Goal: Transaction & Acquisition: Obtain resource

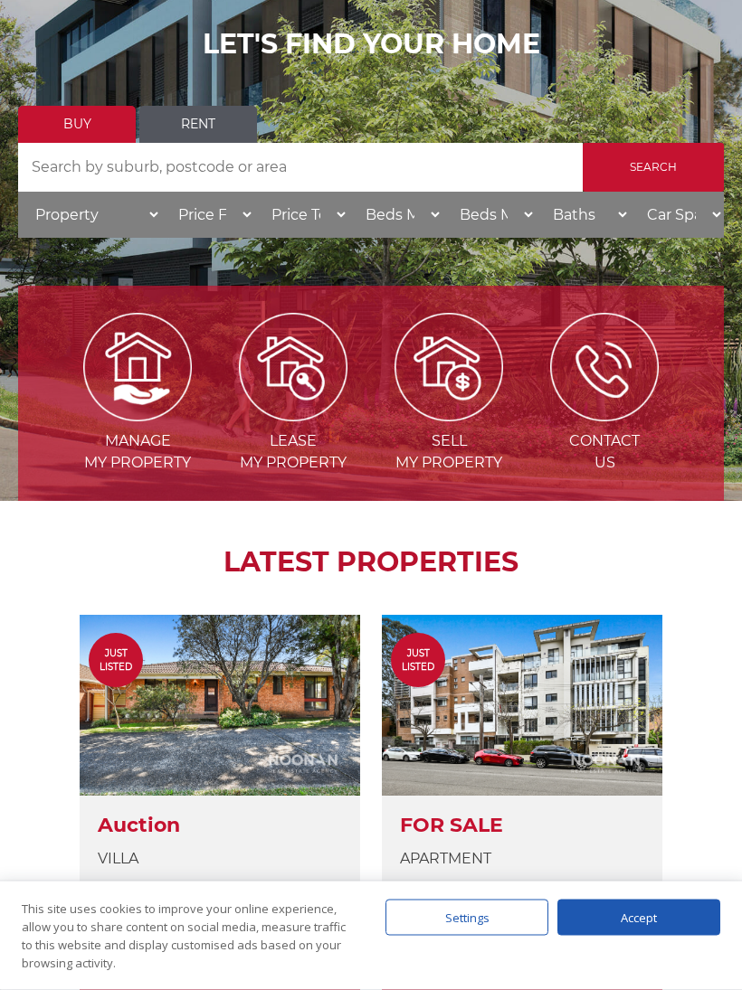
scroll to position [301, 0]
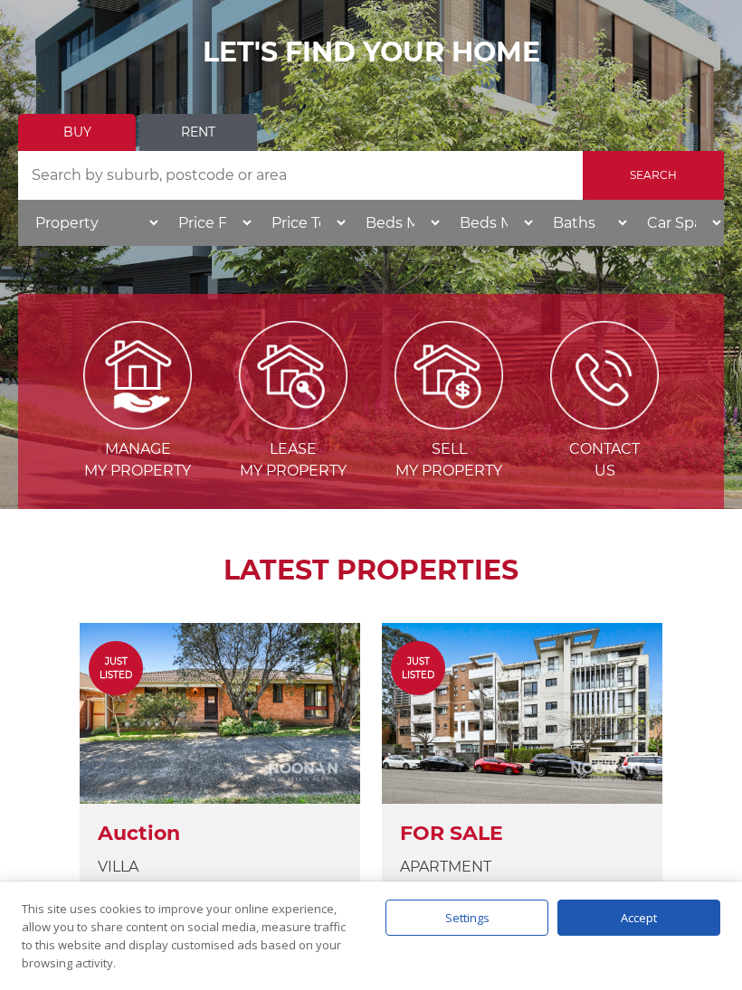
click at [197, 140] on link "Rent" at bounding box center [198, 132] width 118 height 37
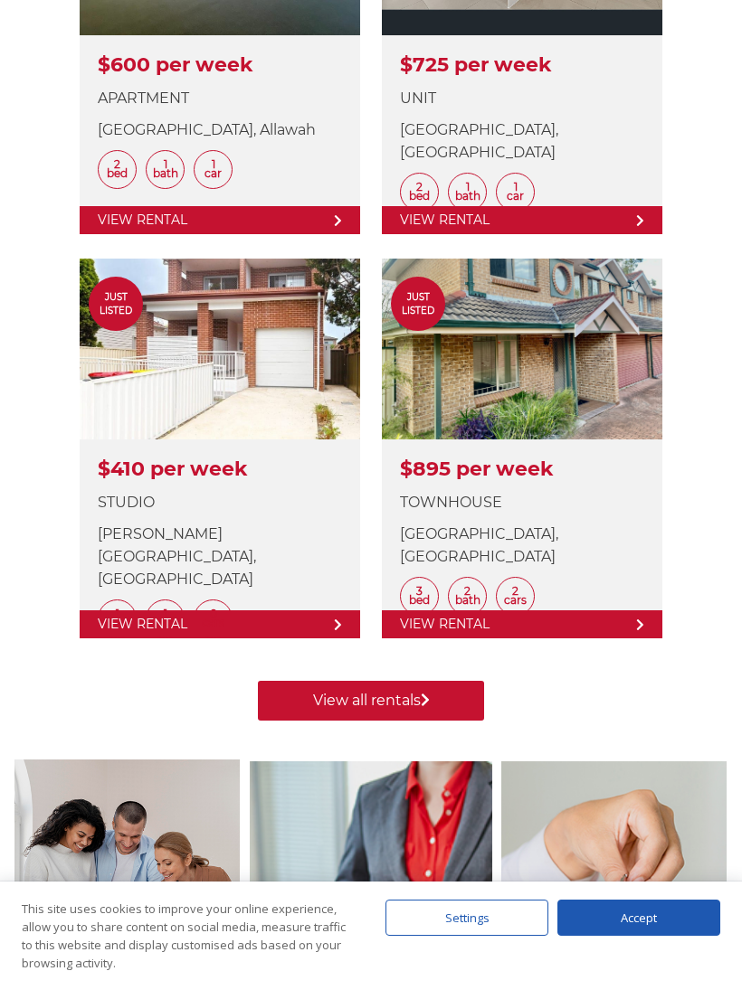
scroll to position [1079, 0]
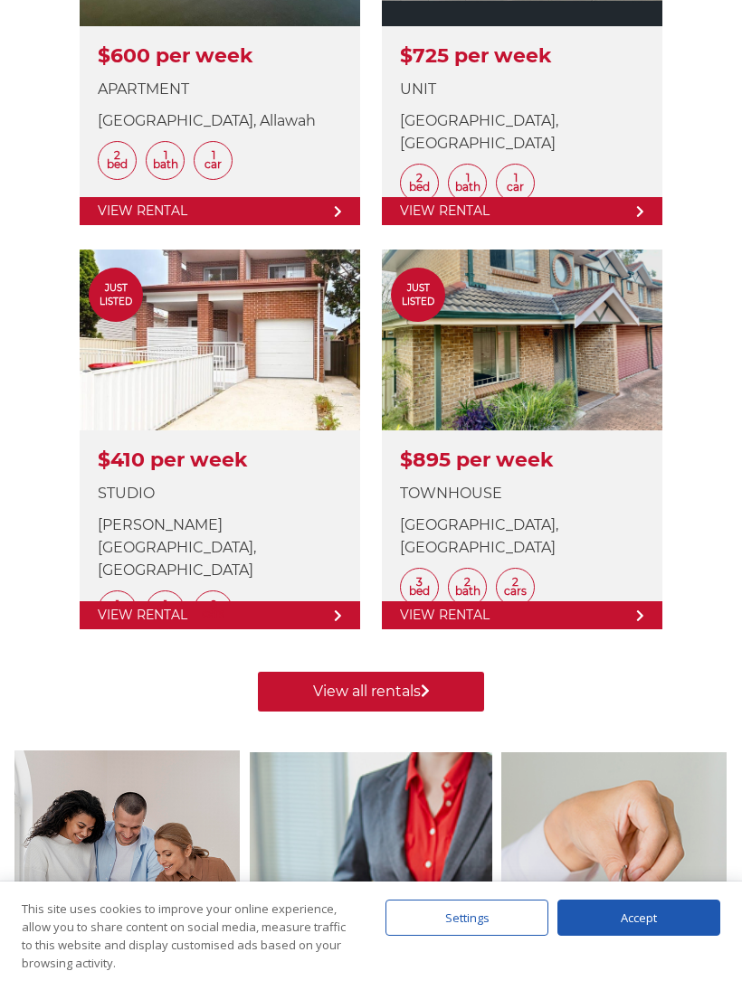
click at [402, 696] on link "View all rentals" at bounding box center [371, 692] width 226 height 40
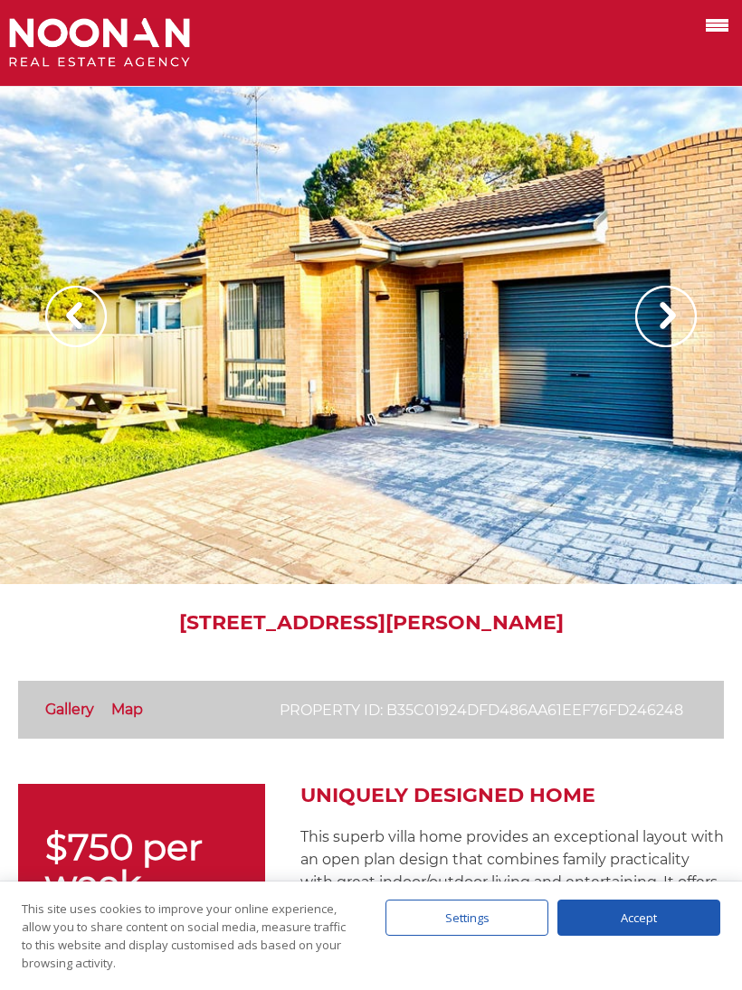
click at [673, 320] on img at bounding box center [666, 317] width 62 height 62
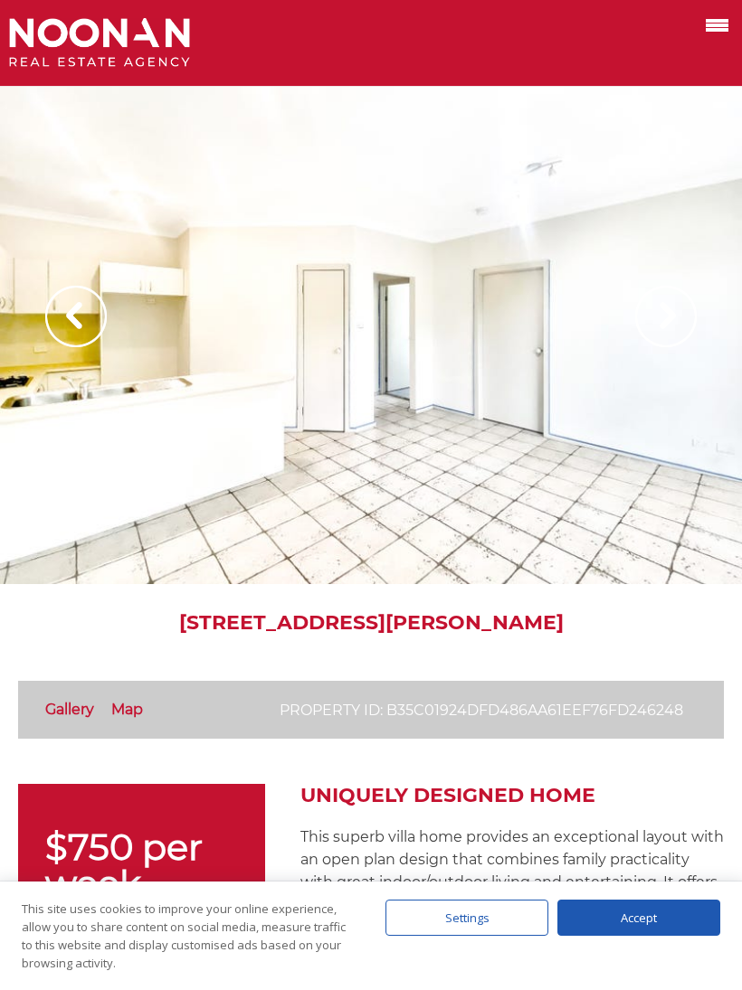
click at [695, 335] on img at bounding box center [666, 317] width 62 height 62
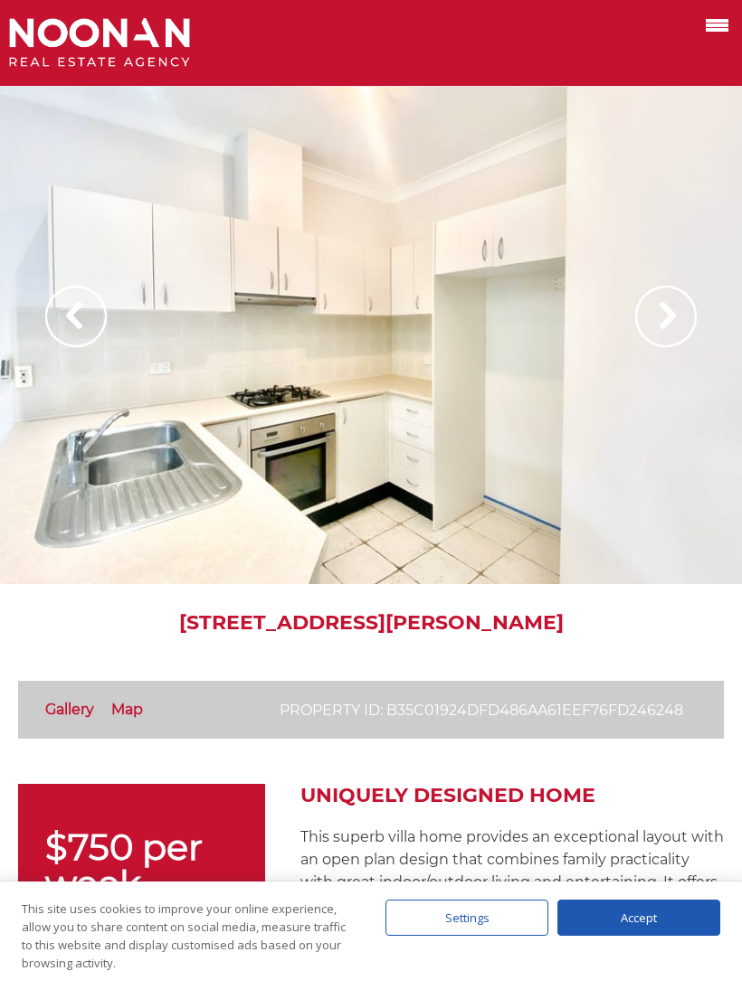
click at [677, 336] on img at bounding box center [666, 317] width 62 height 62
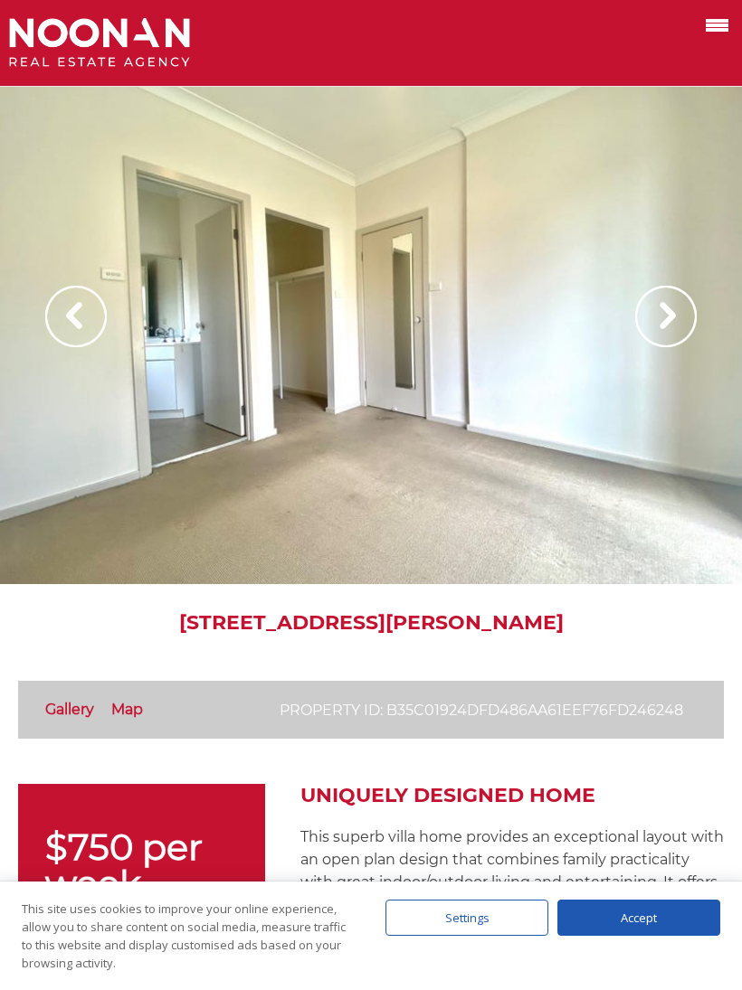
click at [690, 326] on img at bounding box center [666, 317] width 62 height 62
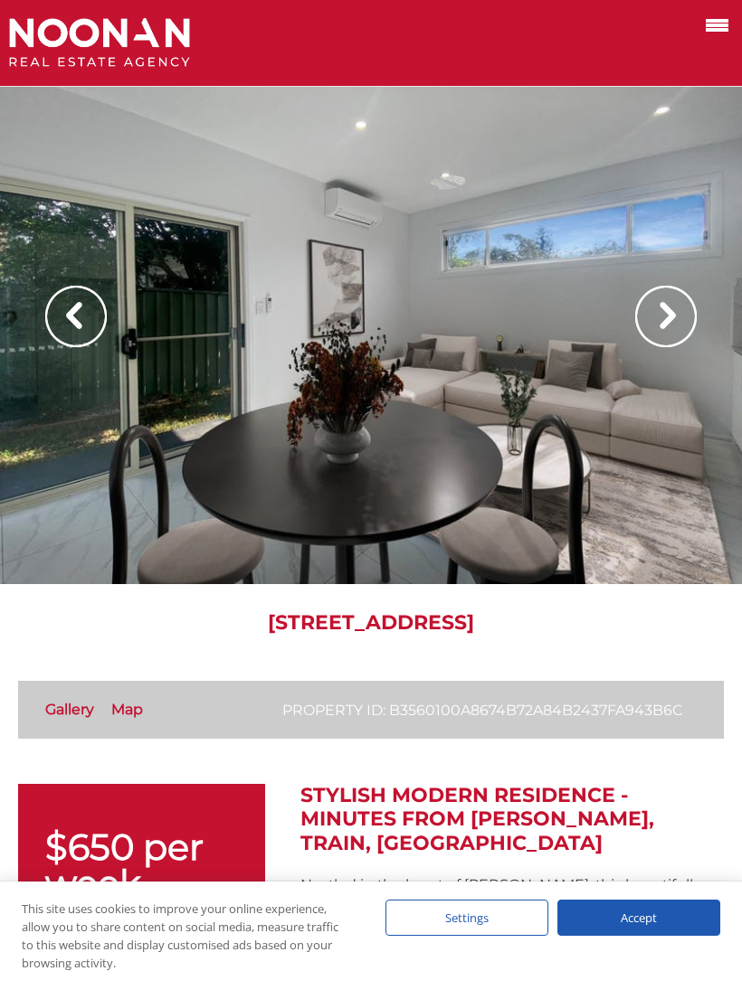
click at [673, 322] on img at bounding box center [666, 317] width 62 height 62
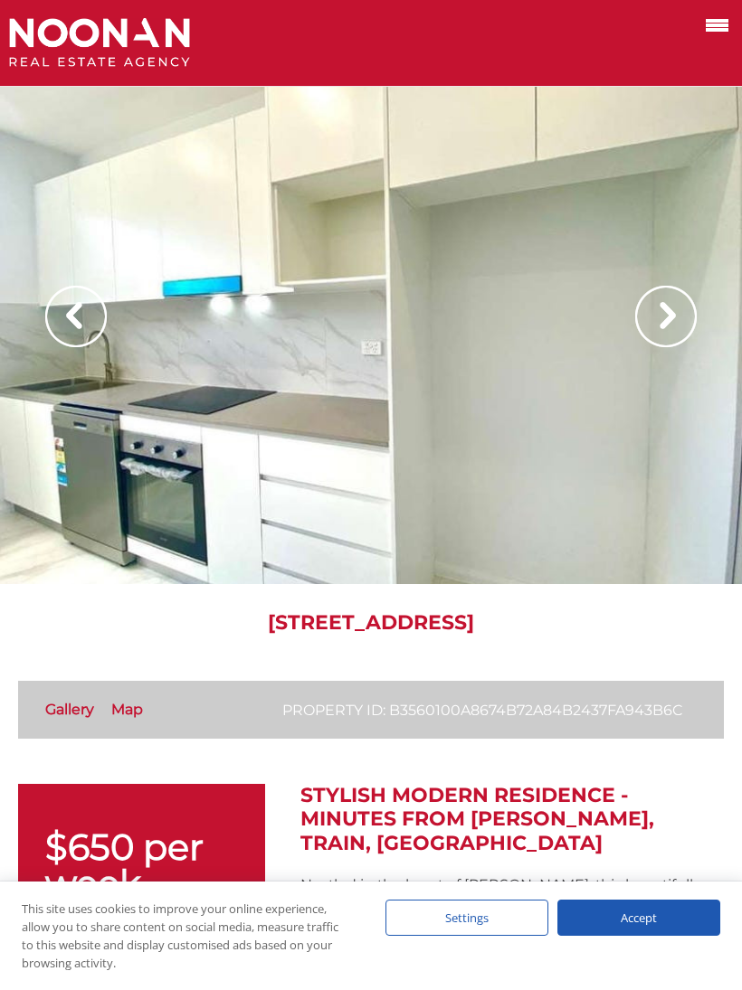
click at [669, 323] on img at bounding box center [666, 317] width 62 height 62
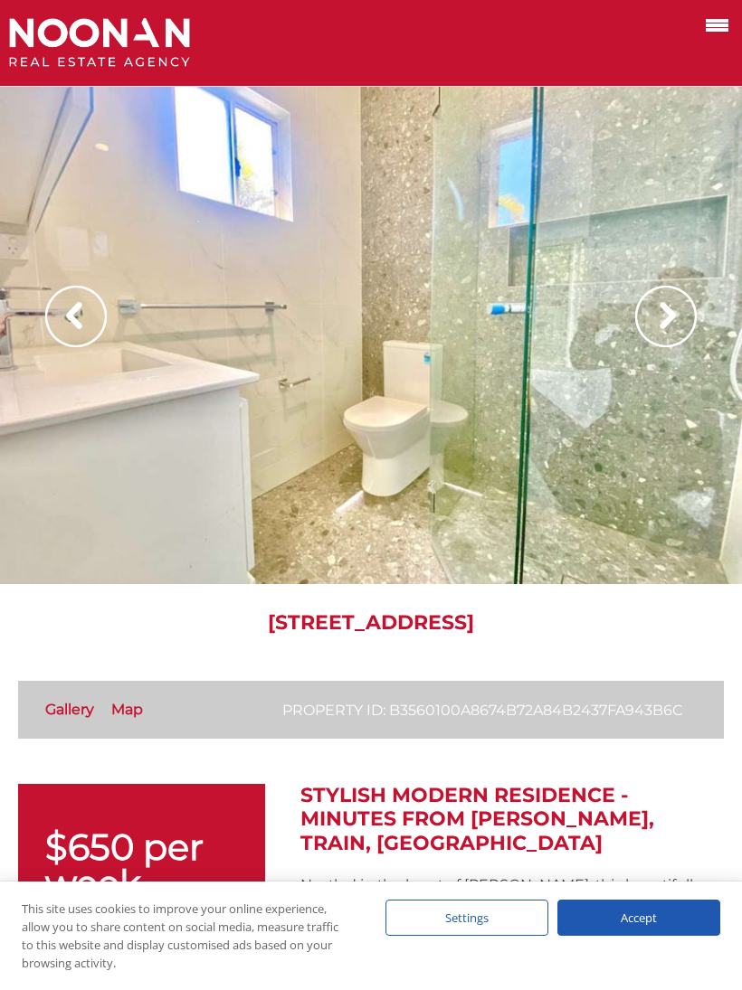
click at [669, 324] on img at bounding box center [666, 317] width 62 height 62
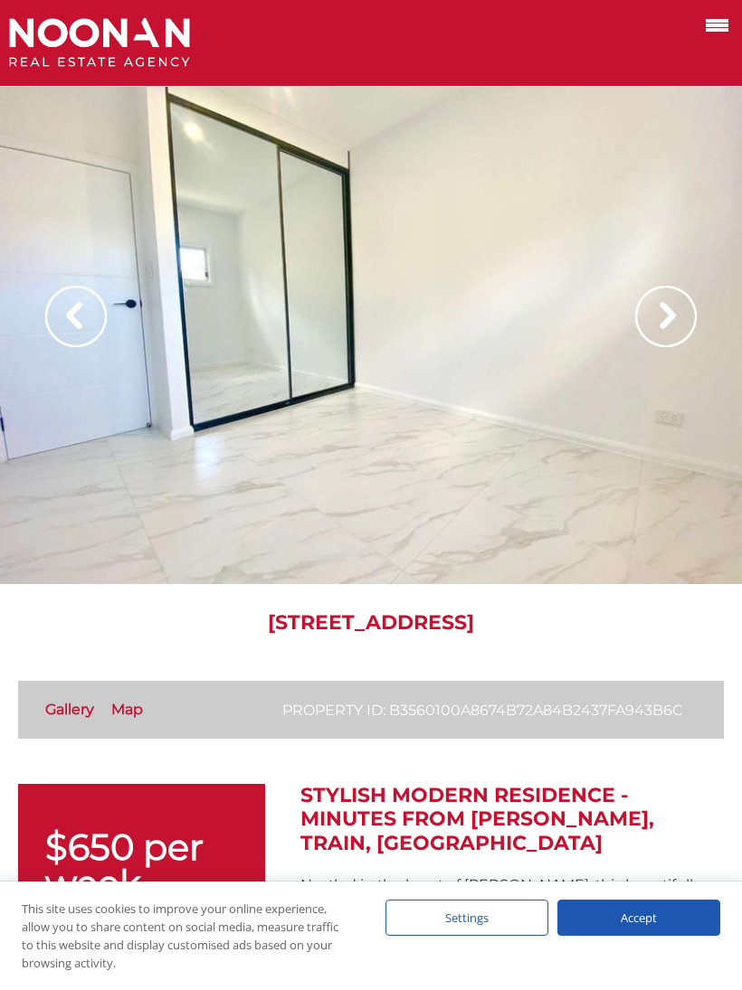
click at [677, 327] on img at bounding box center [666, 317] width 62 height 62
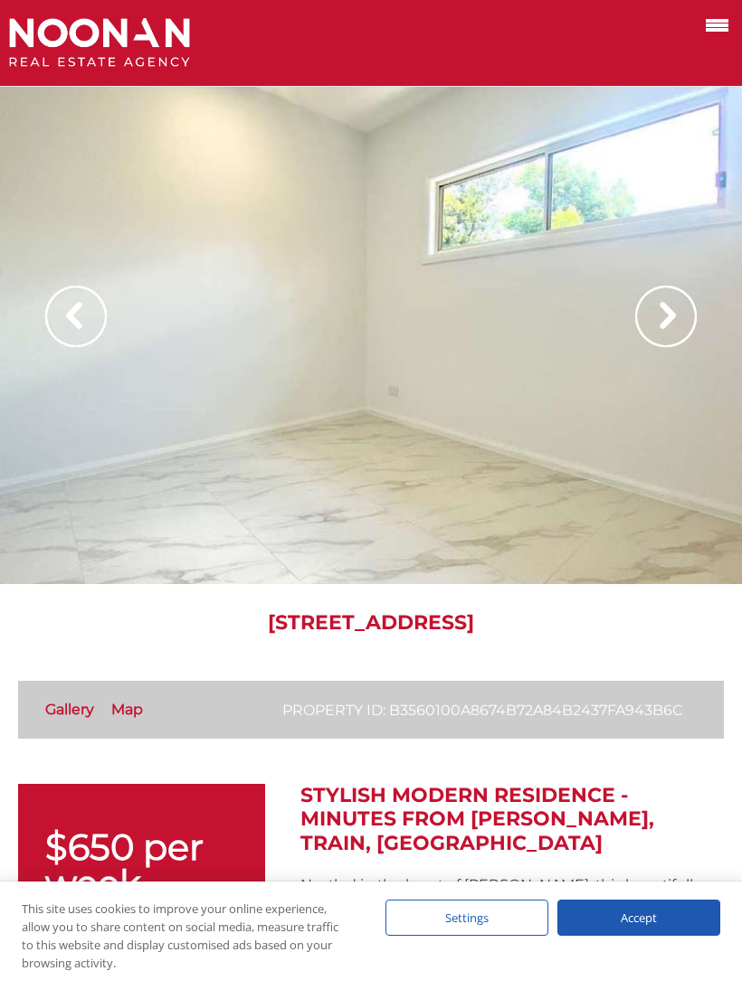
click at [677, 330] on img at bounding box center [666, 317] width 62 height 62
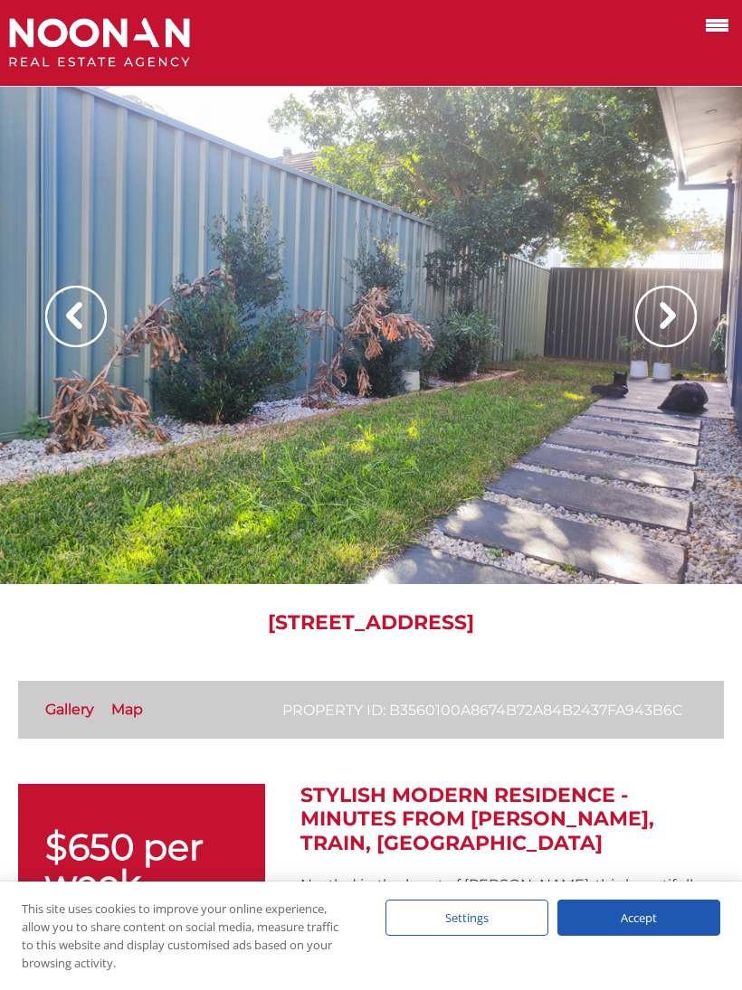
click at [669, 322] on img at bounding box center [666, 317] width 62 height 62
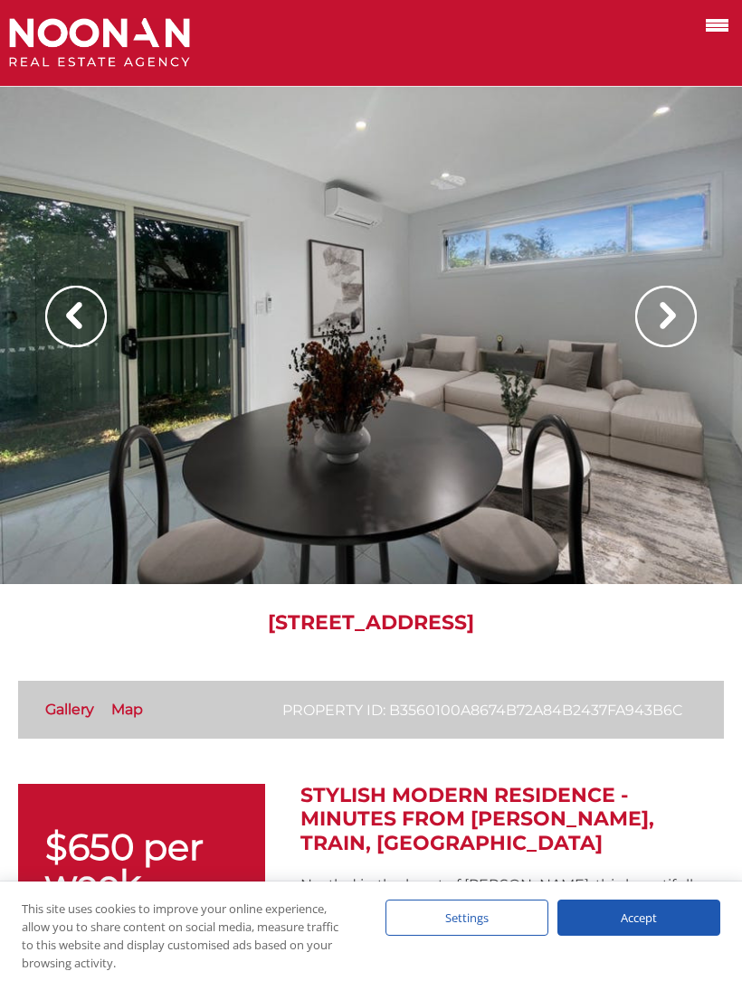
click at [664, 326] on img at bounding box center [666, 317] width 62 height 62
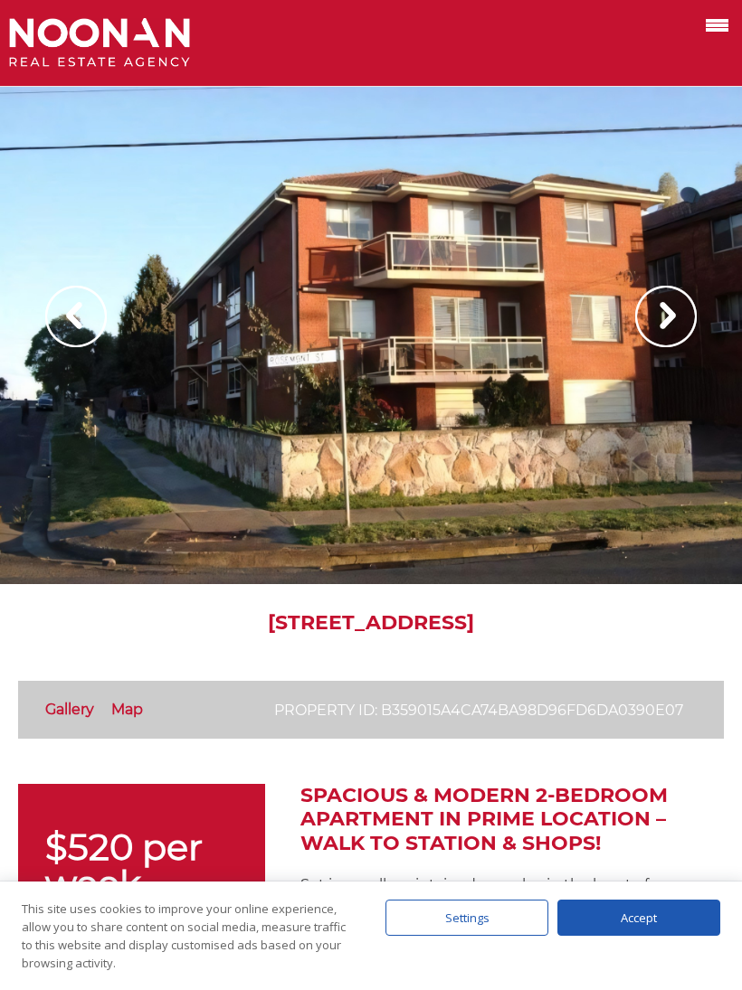
click at [659, 326] on img at bounding box center [666, 317] width 62 height 62
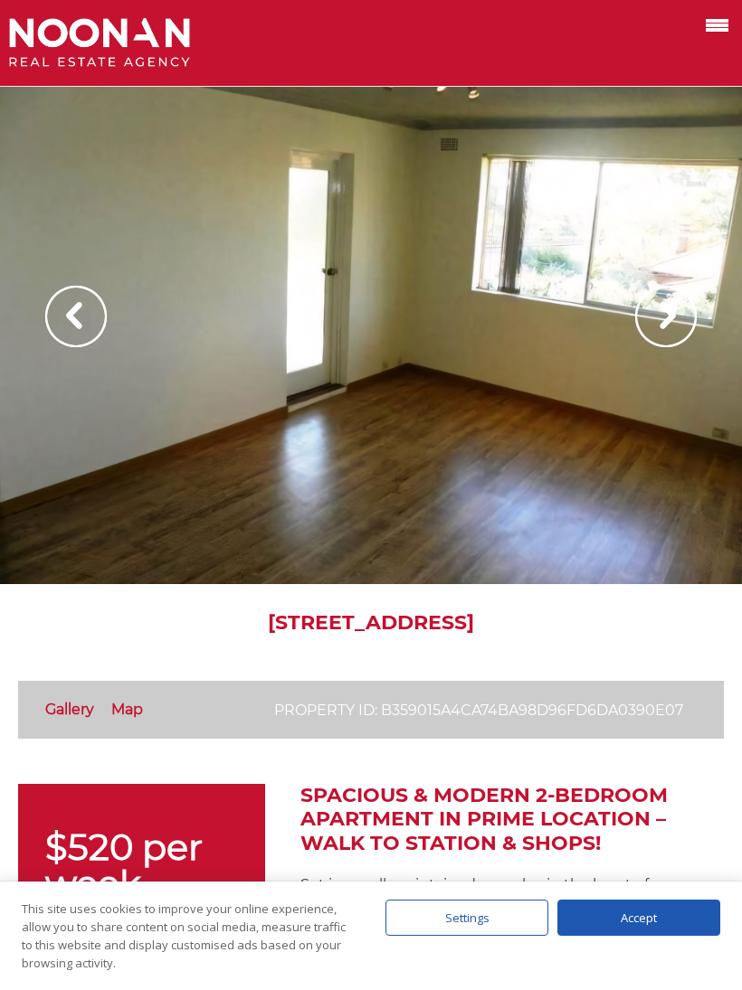
click at [673, 330] on img at bounding box center [666, 317] width 62 height 62
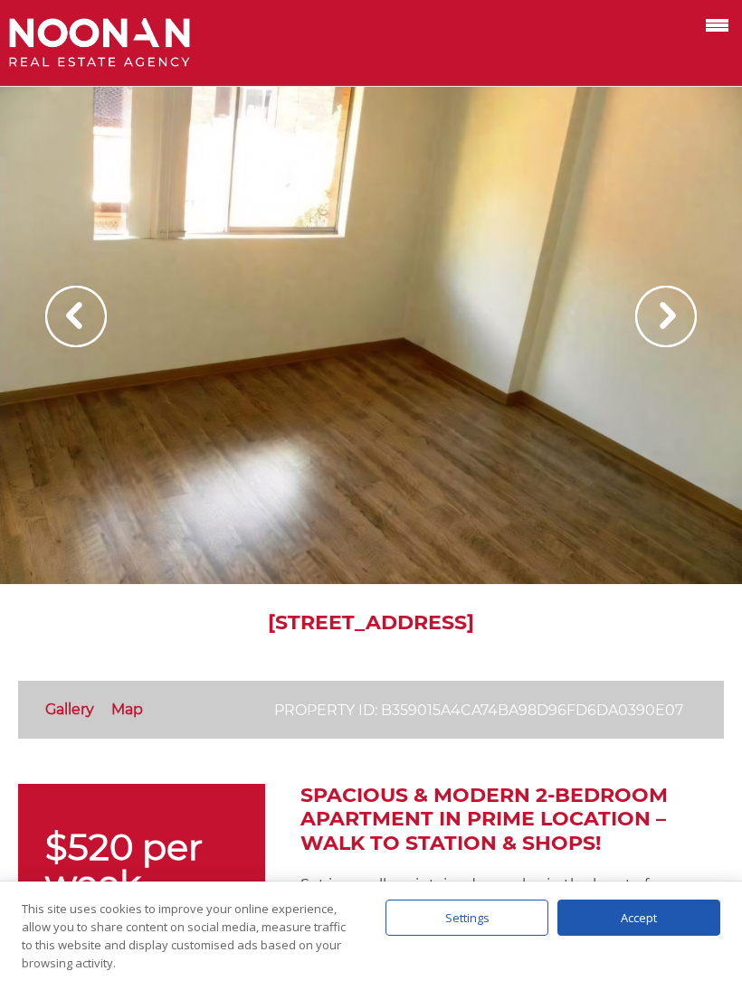
click at [681, 321] on img at bounding box center [666, 317] width 62 height 62
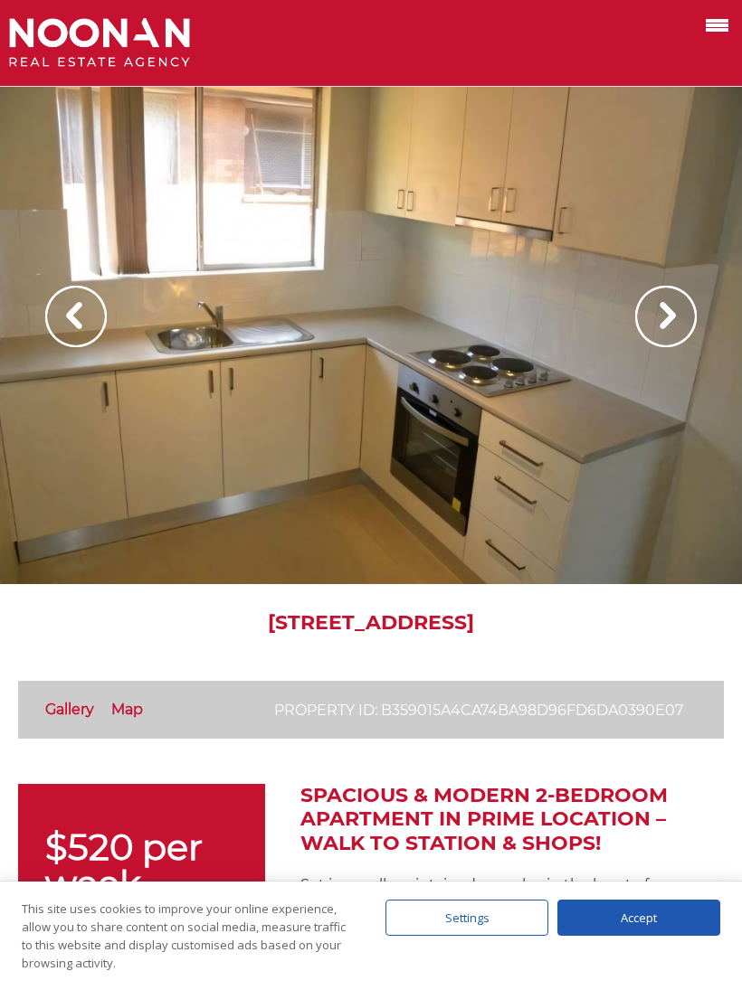
click at [679, 316] on img at bounding box center [666, 317] width 62 height 62
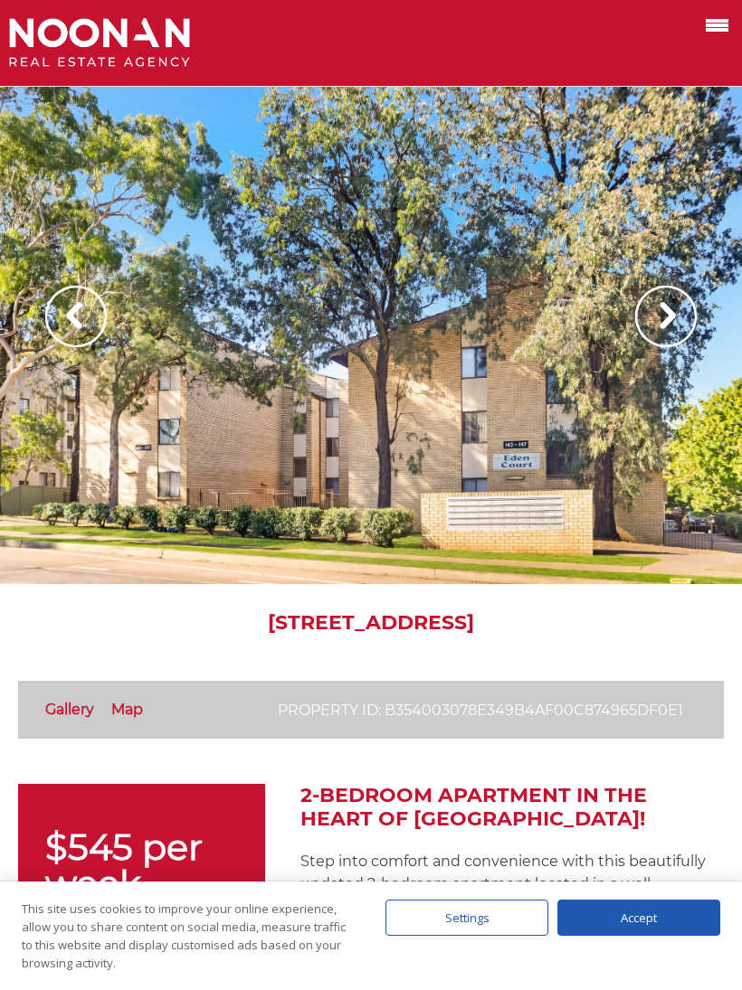
click at [682, 307] on img at bounding box center [666, 317] width 62 height 62
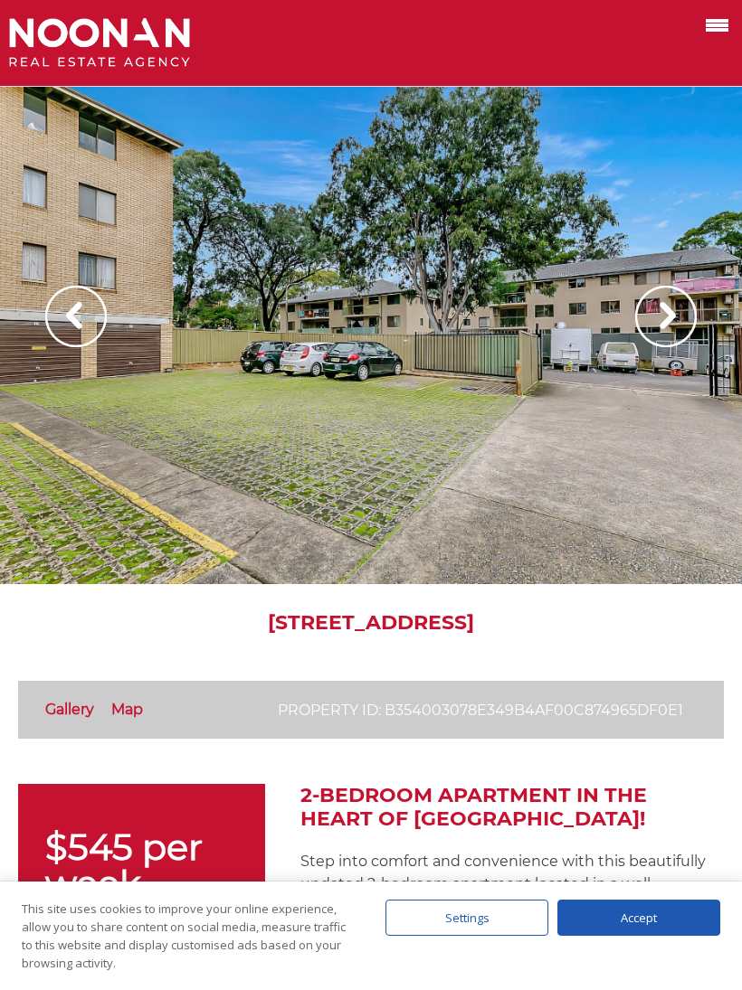
click at [684, 316] on img at bounding box center [666, 317] width 62 height 62
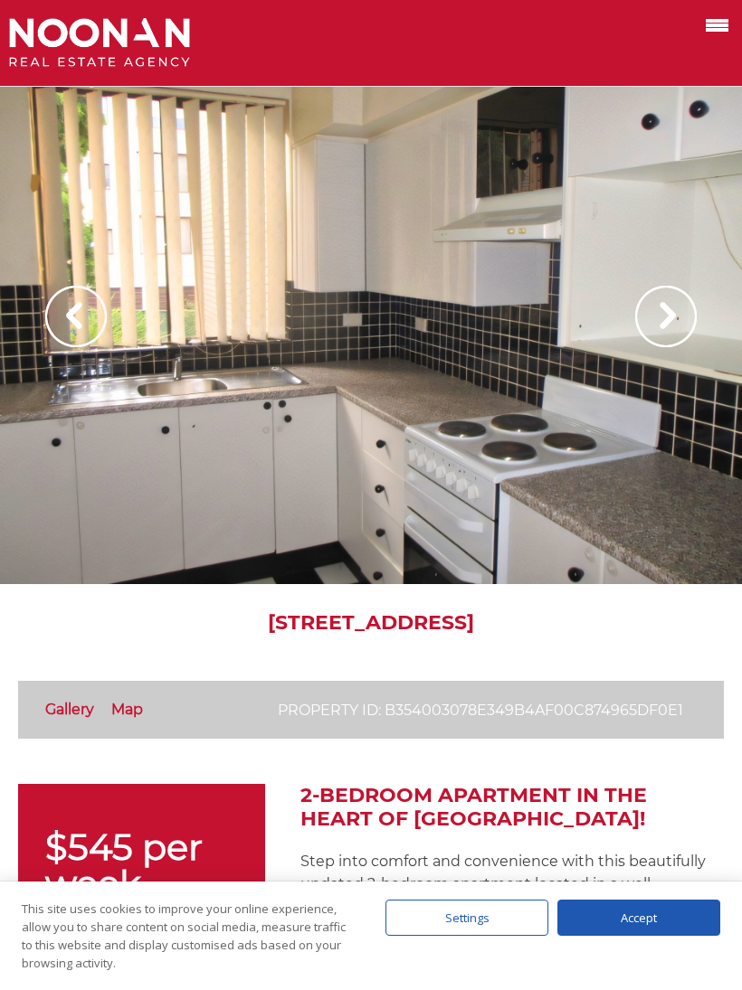
click at [676, 327] on img at bounding box center [666, 317] width 62 height 62
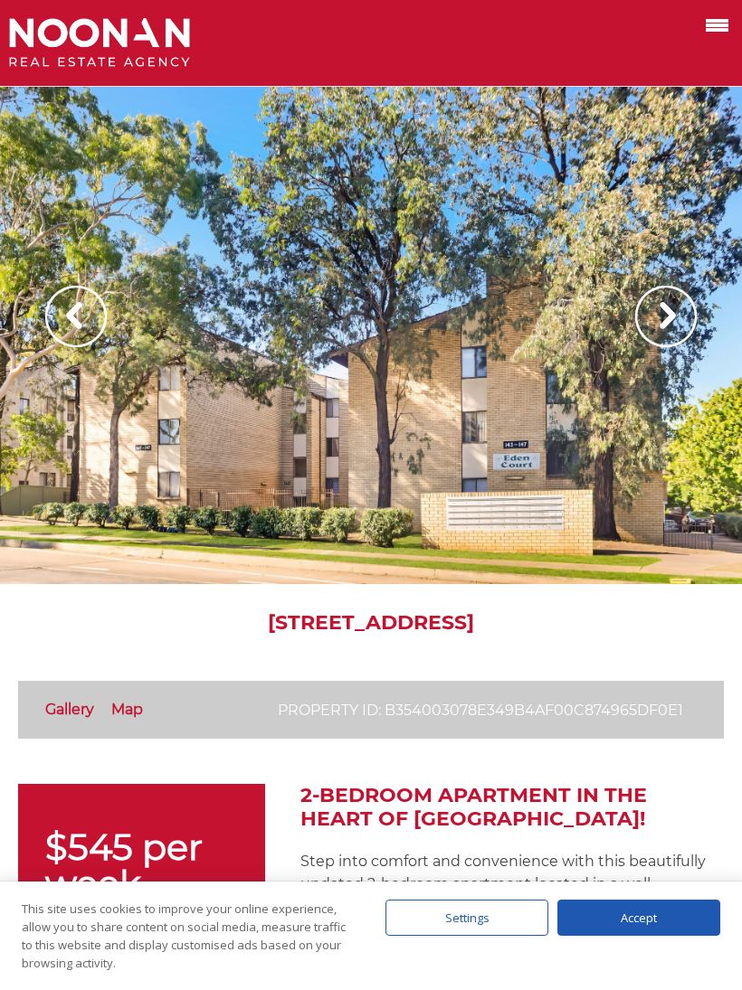
click at [673, 328] on img at bounding box center [666, 317] width 62 height 62
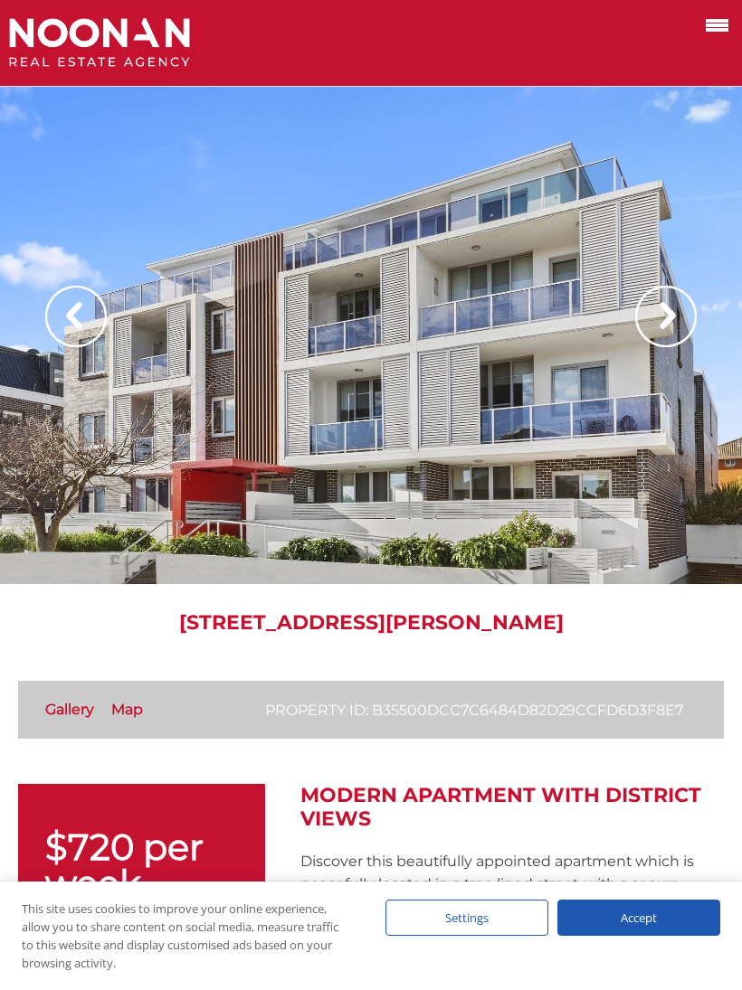
click at [668, 308] on img at bounding box center [666, 317] width 62 height 62
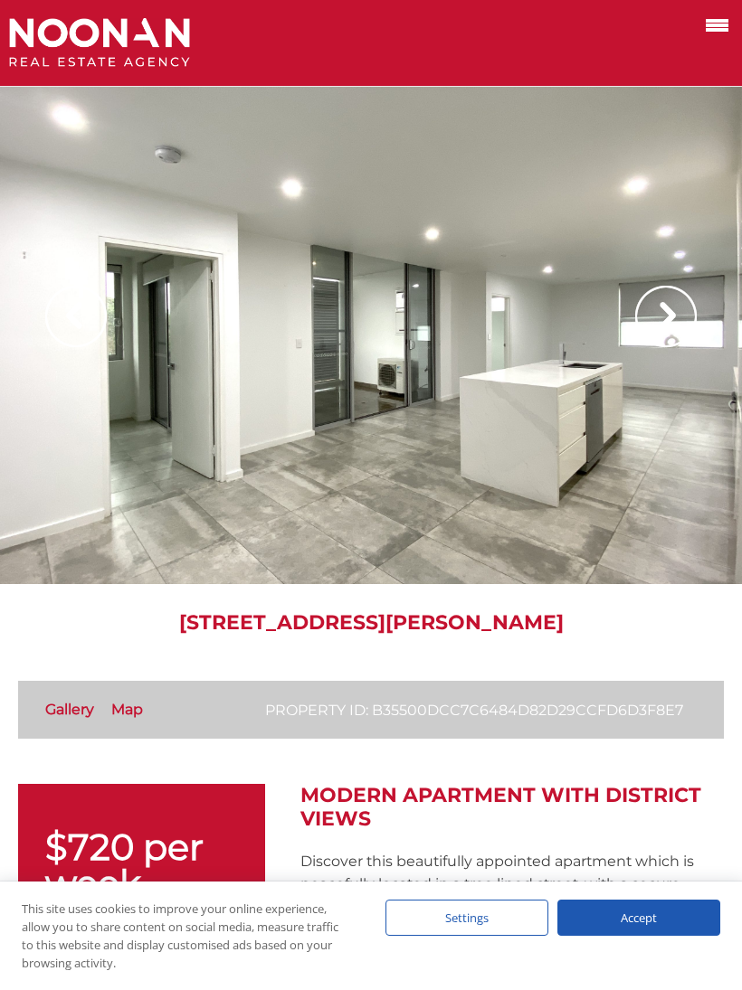
click at [682, 320] on img at bounding box center [666, 317] width 62 height 62
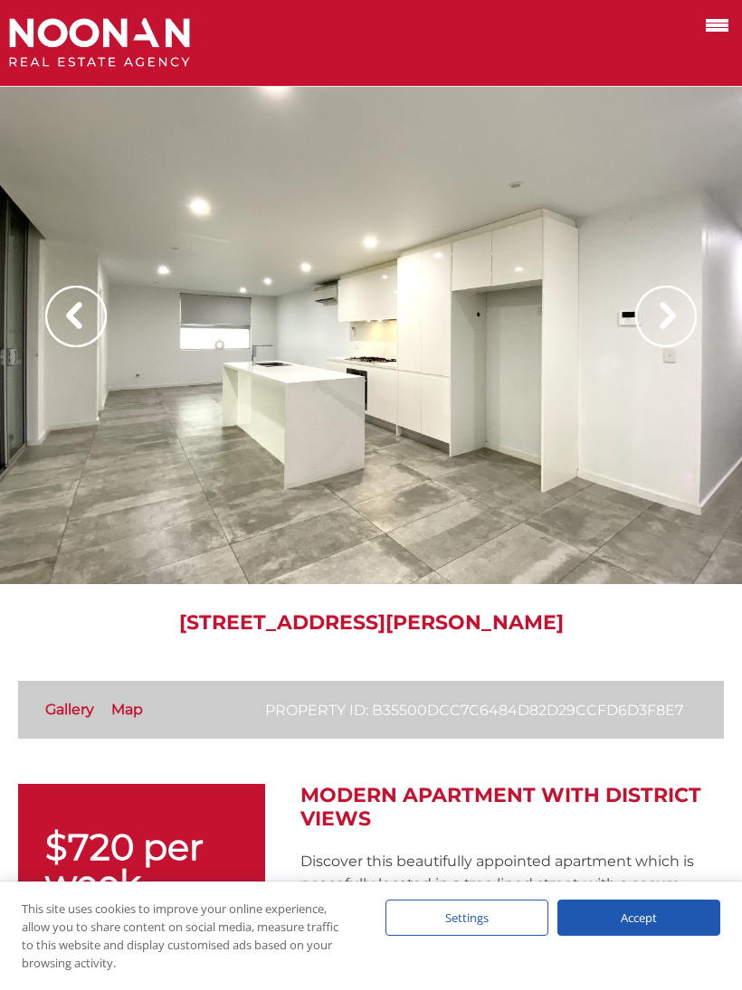
click at [682, 315] on img at bounding box center [666, 317] width 62 height 62
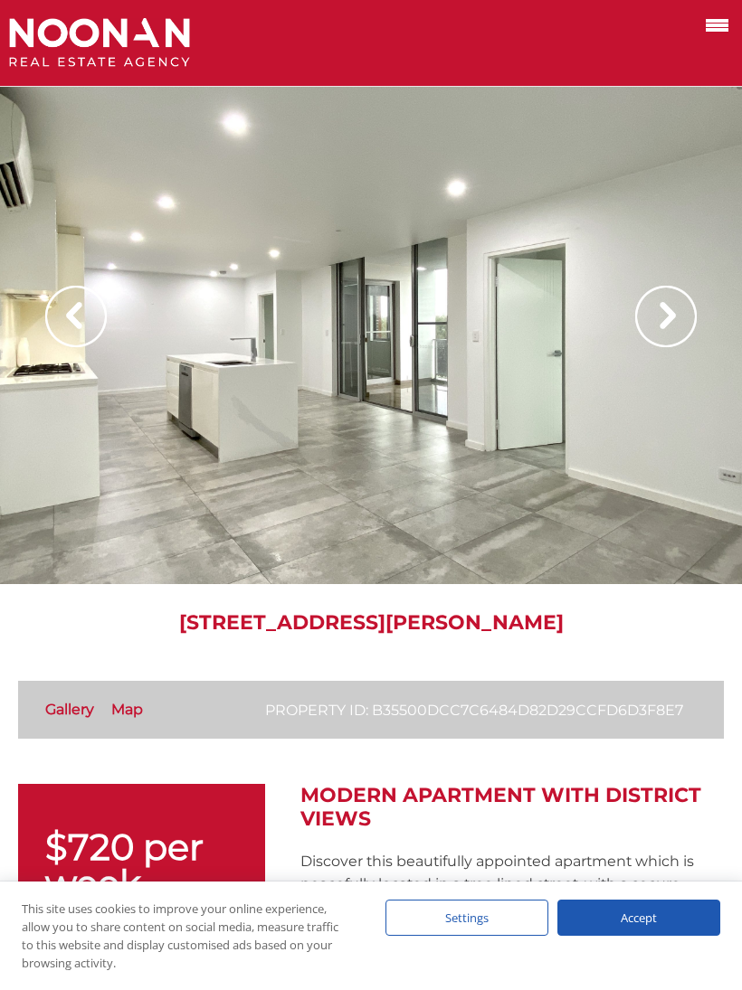
click at [688, 322] on img at bounding box center [666, 317] width 62 height 62
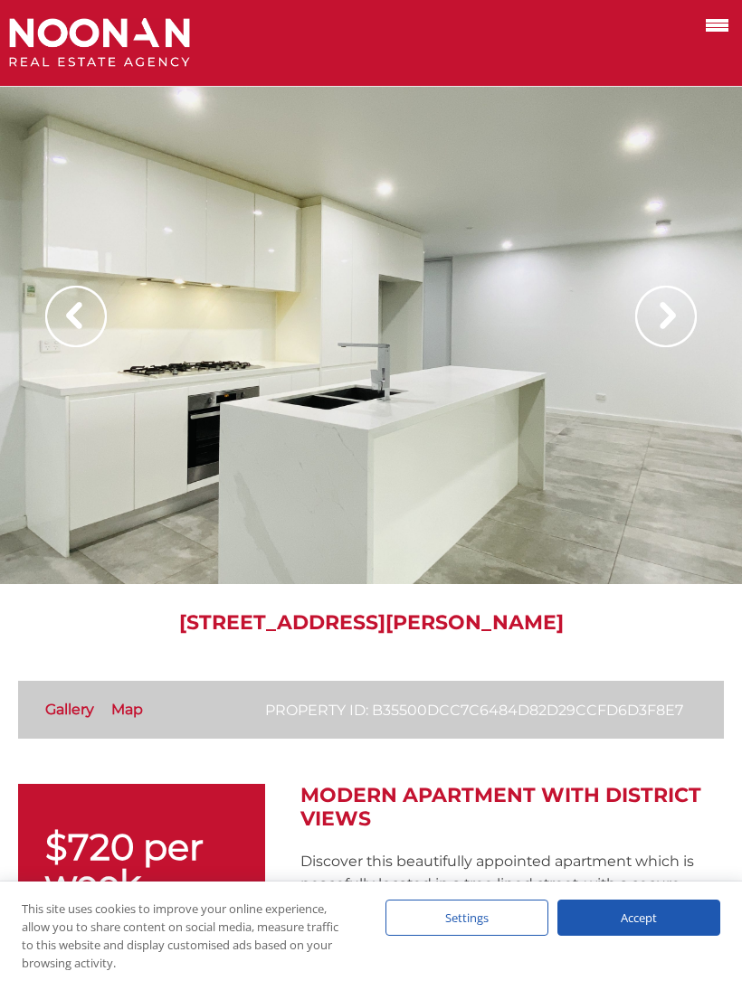
click at [688, 323] on img at bounding box center [666, 317] width 62 height 62
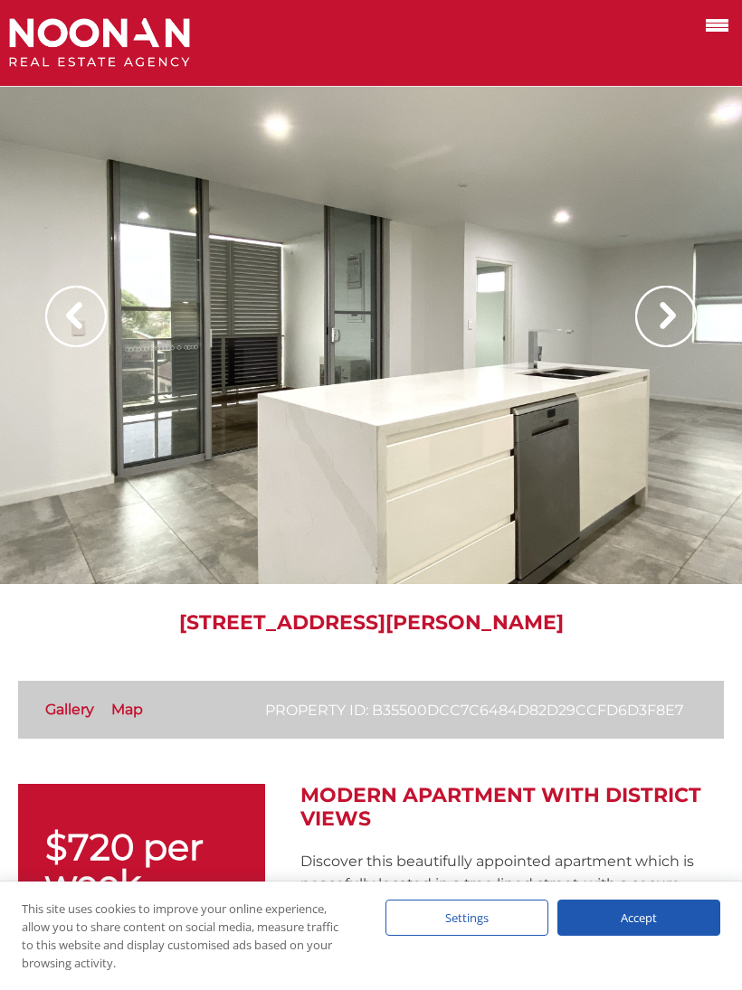
click at [698, 314] on div at bounding box center [371, 335] width 742 height 497
click at [686, 310] on img at bounding box center [666, 317] width 62 height 62
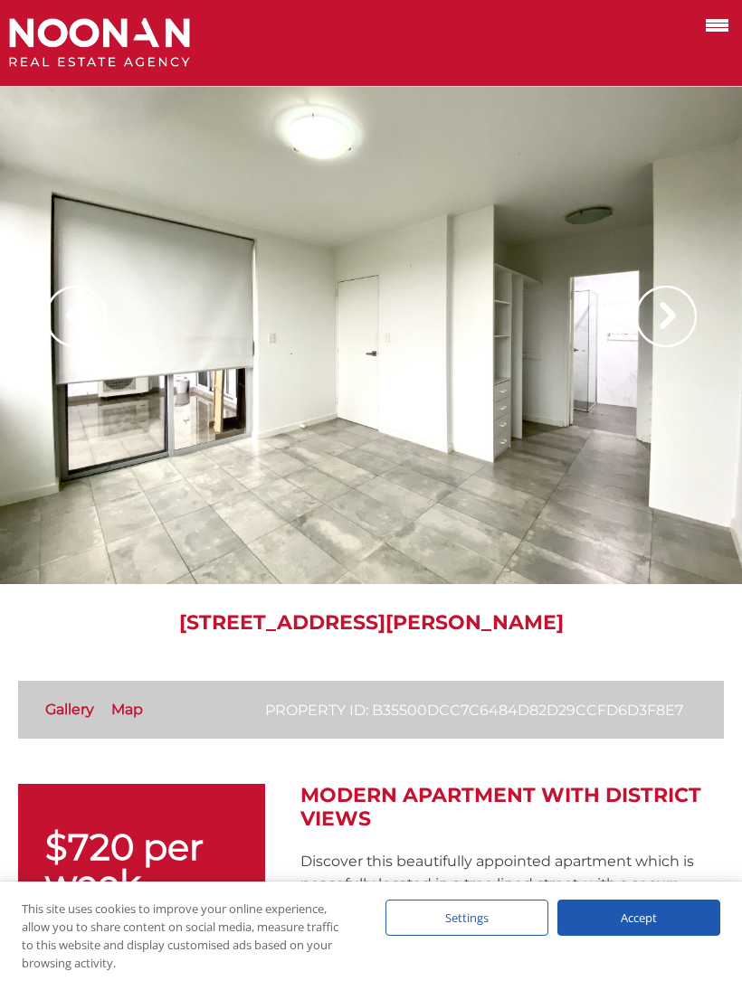
click at [680, 321] on img at bounding box center [666, 317] width 62 height 62
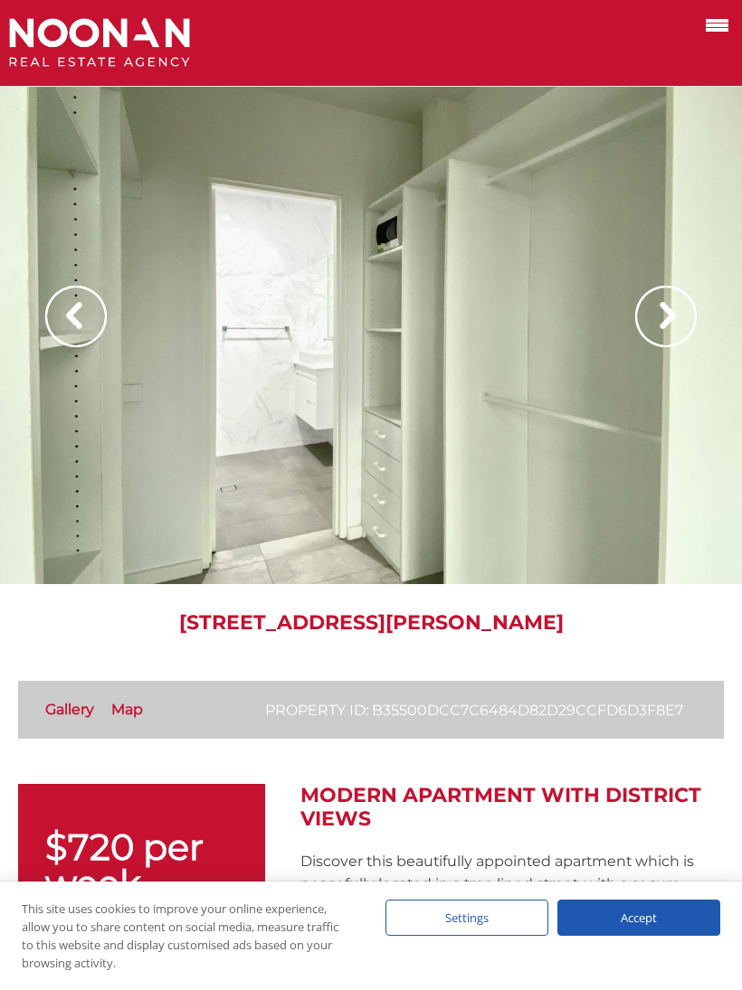
click at [679, 324] on img at bounding box center [666, 317] width 62 height 62
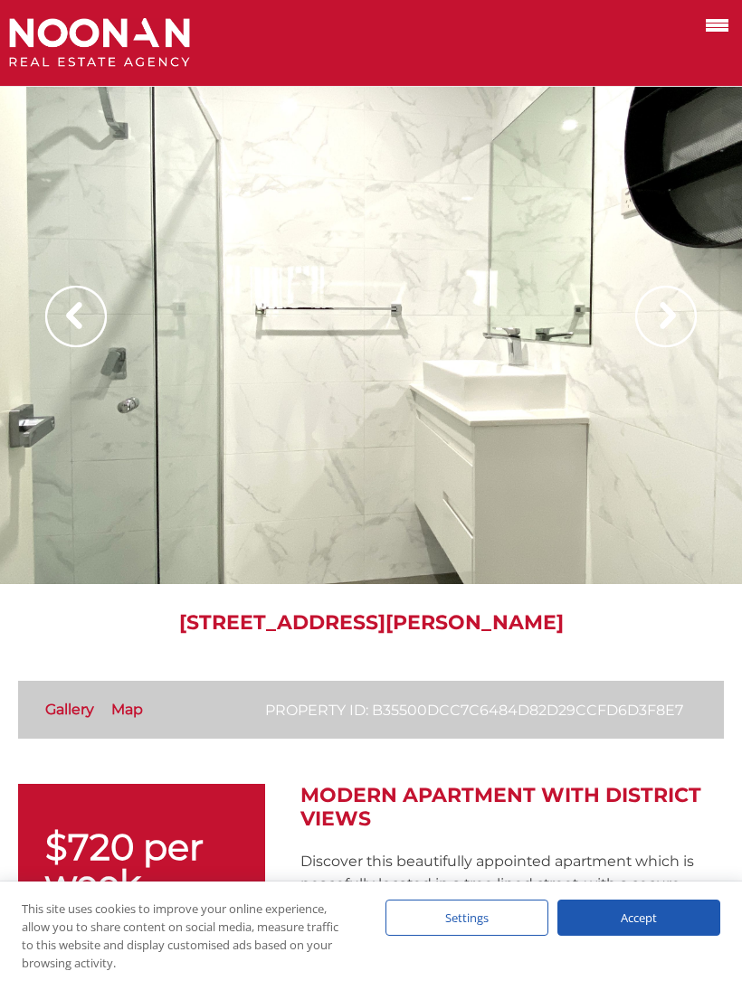
click at [678, 315] on img at bounding box center [666, 317] width 62 height 62
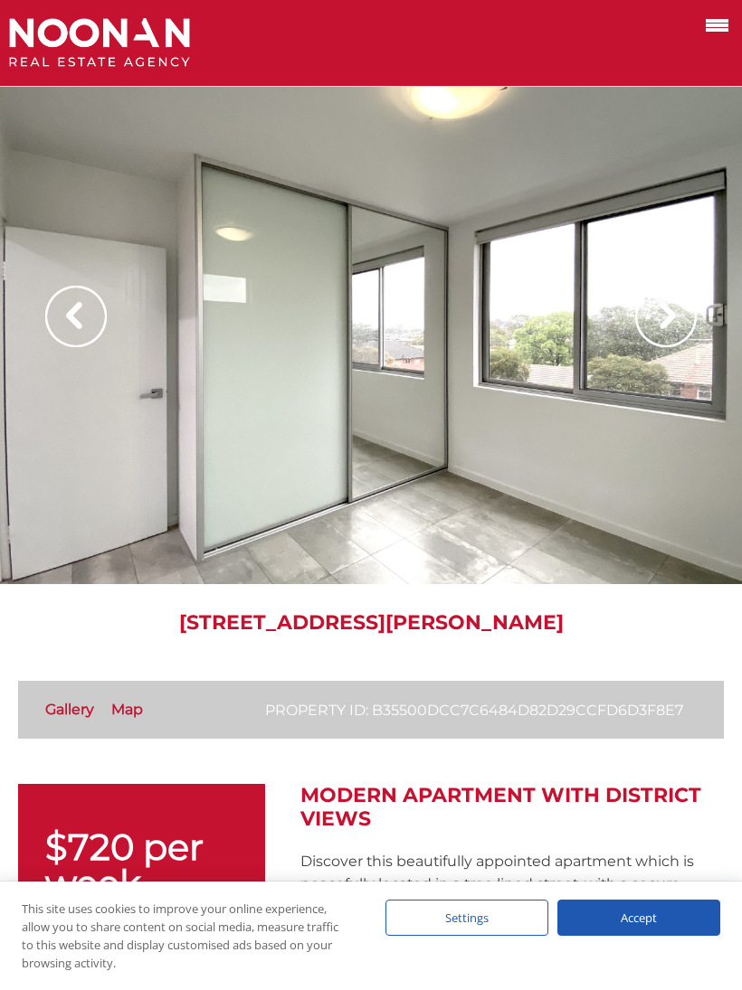
click at [688, 321] on img at bounding box center [666, 317] width 62 height 62
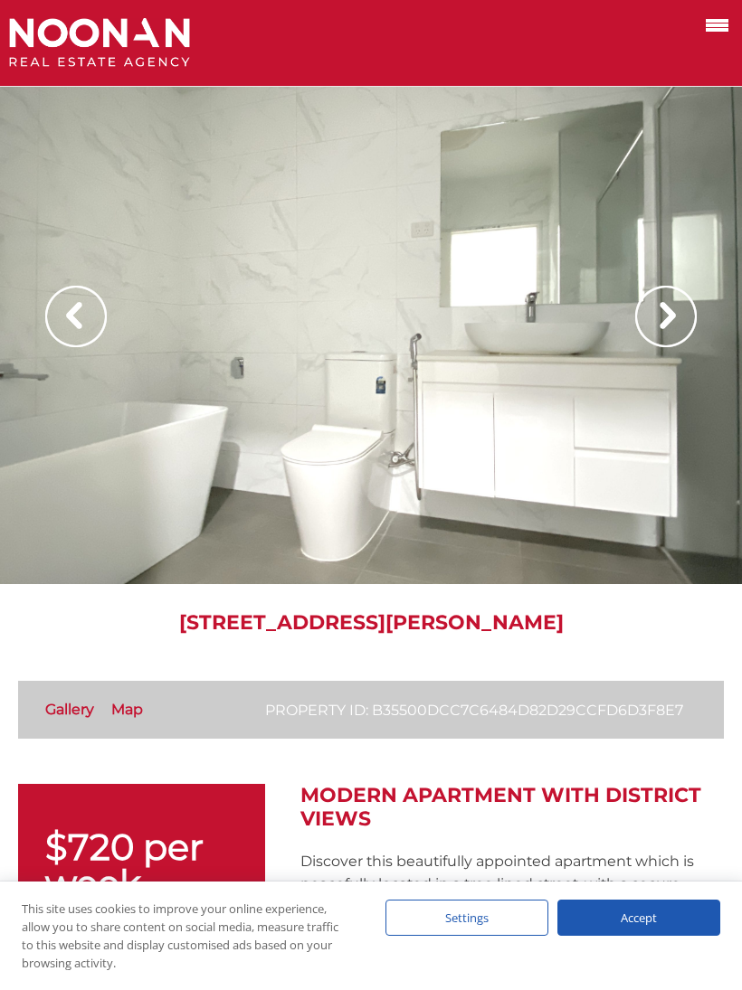
click at [672, 326] on img at bounding box center [666, 317] width 62 height 62
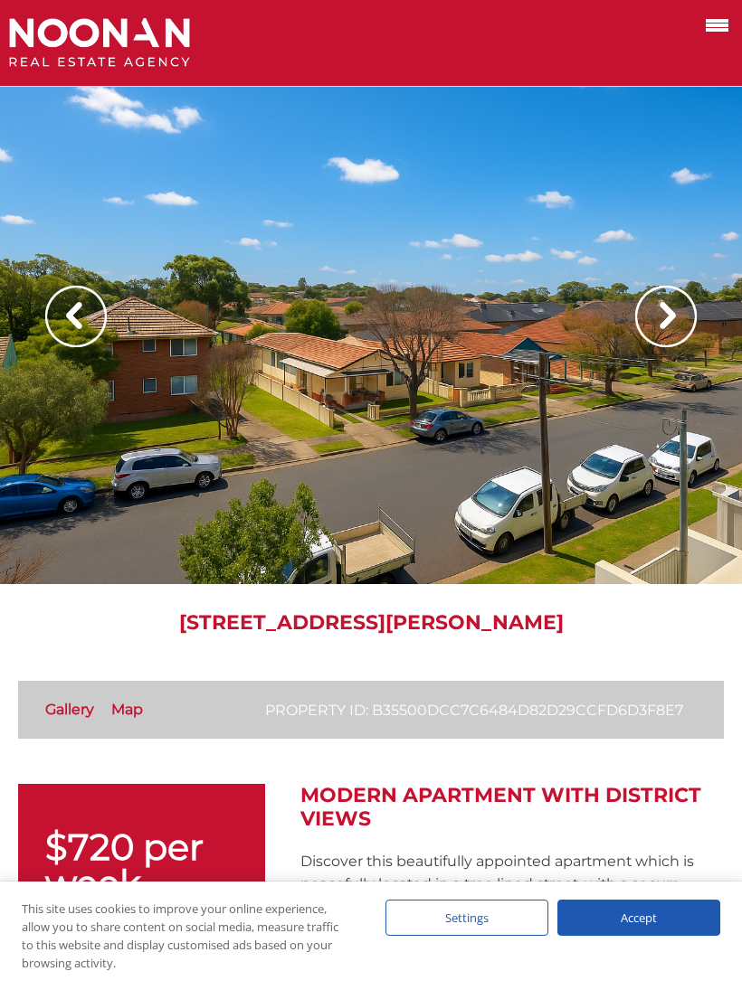
click at [688, 323] on img at bounding box center [666, 317] width 62 height 62
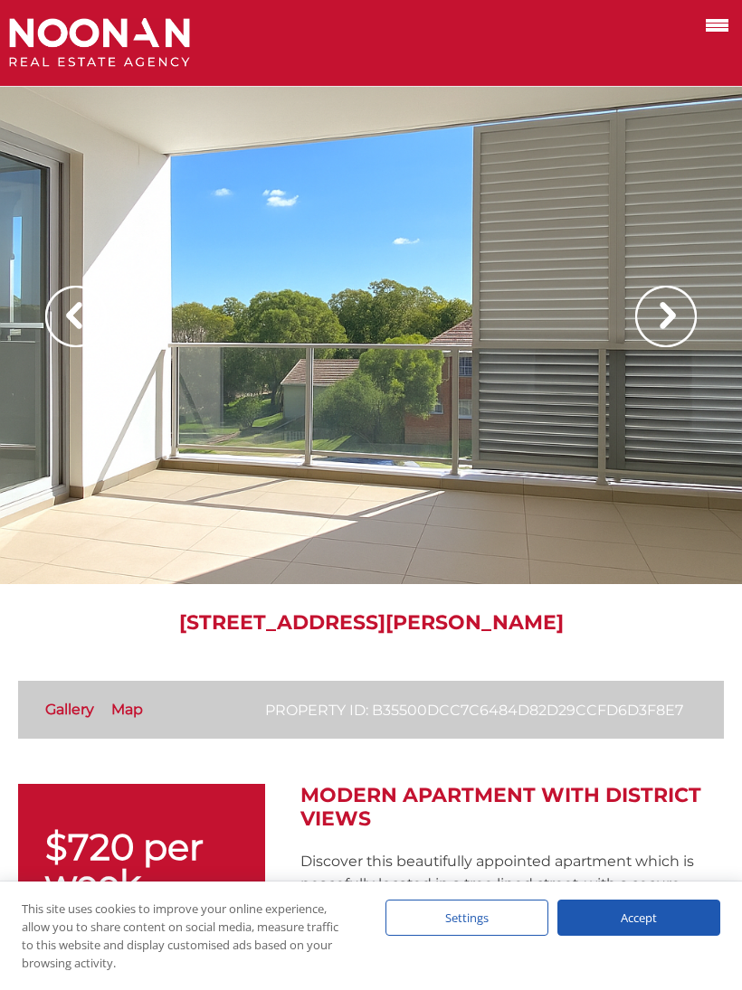
click at [686, 328] on img at bounding box center [666, 317] width 62 height 62
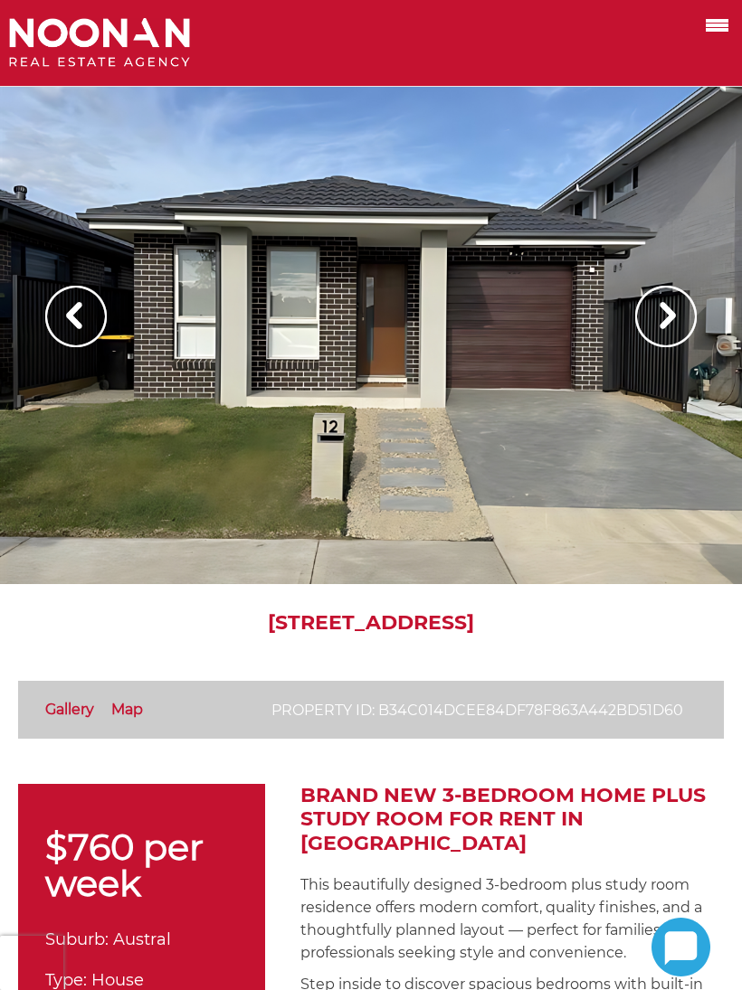
click at [670, 328] on img at bounding box center [666, 317] width 62 height 62
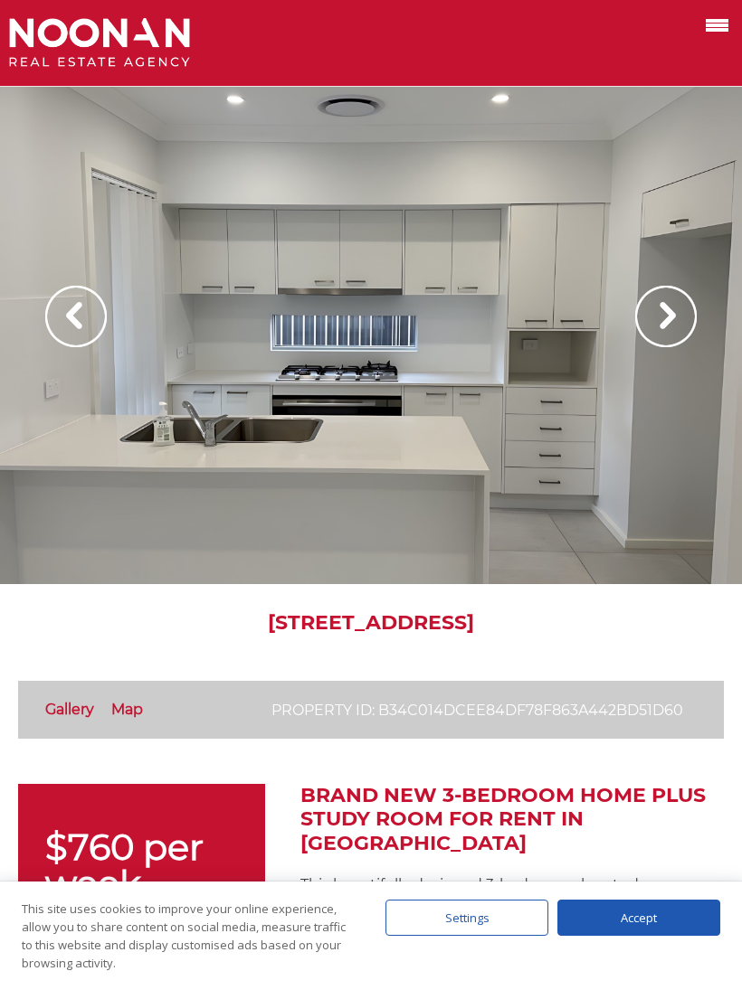
click at [670, 329] on img at bounding box center [666, 317] width 62 height 62
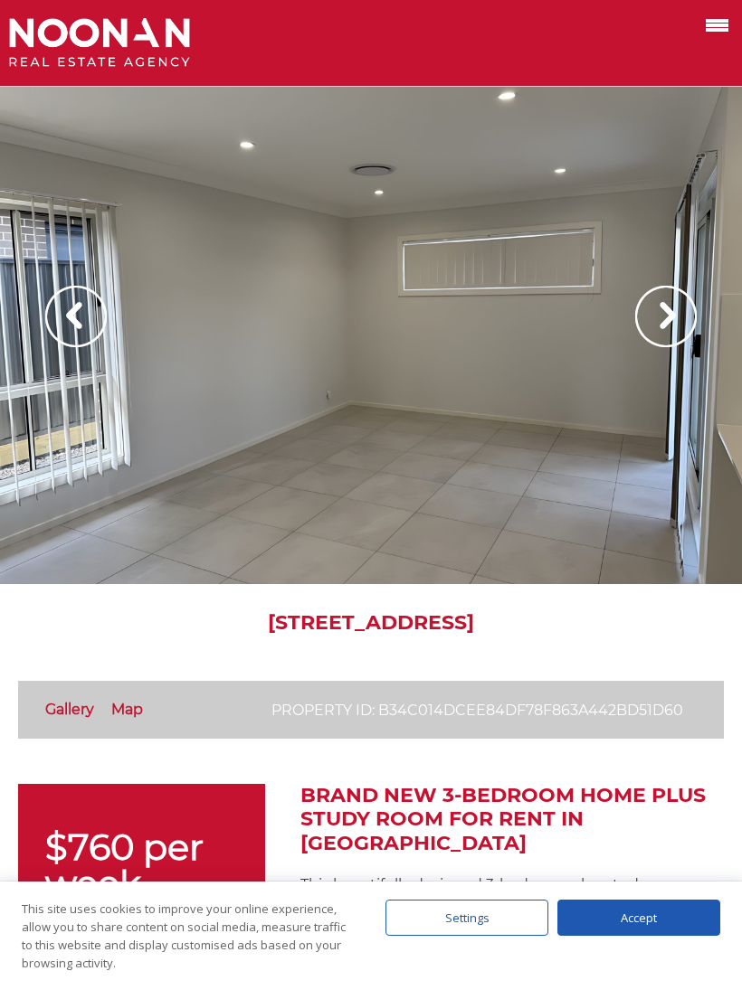
click at [674, 337] on img at bounding box center [666, 317] width 62 height 62
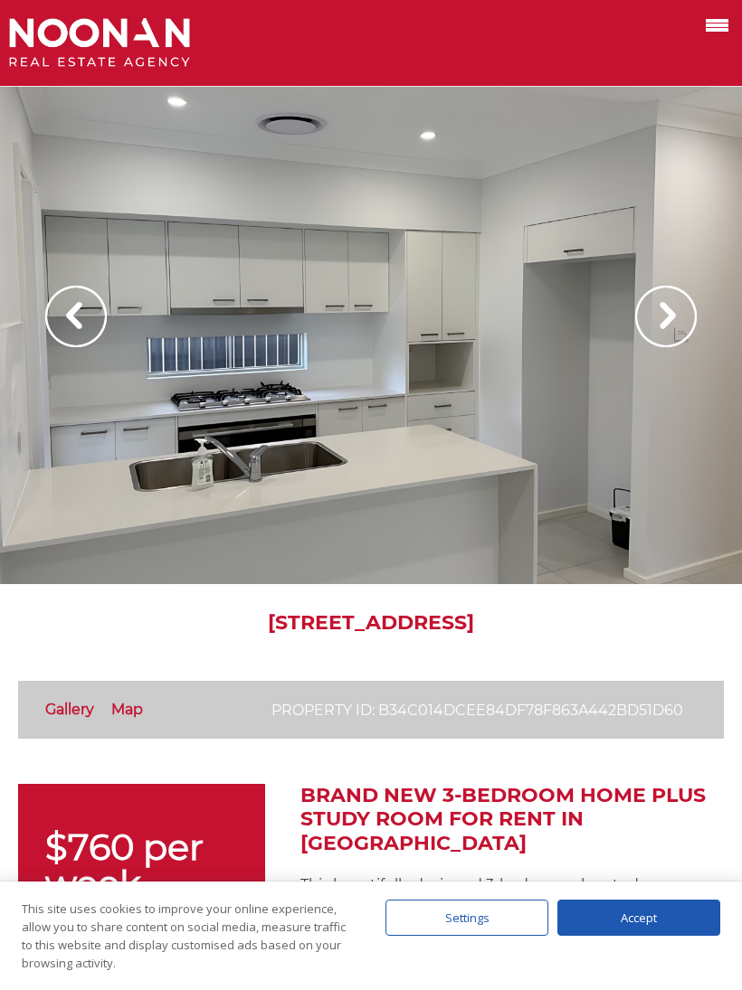
click at [690, 332] on img at bounding box center [666, 317] width 62 height 62
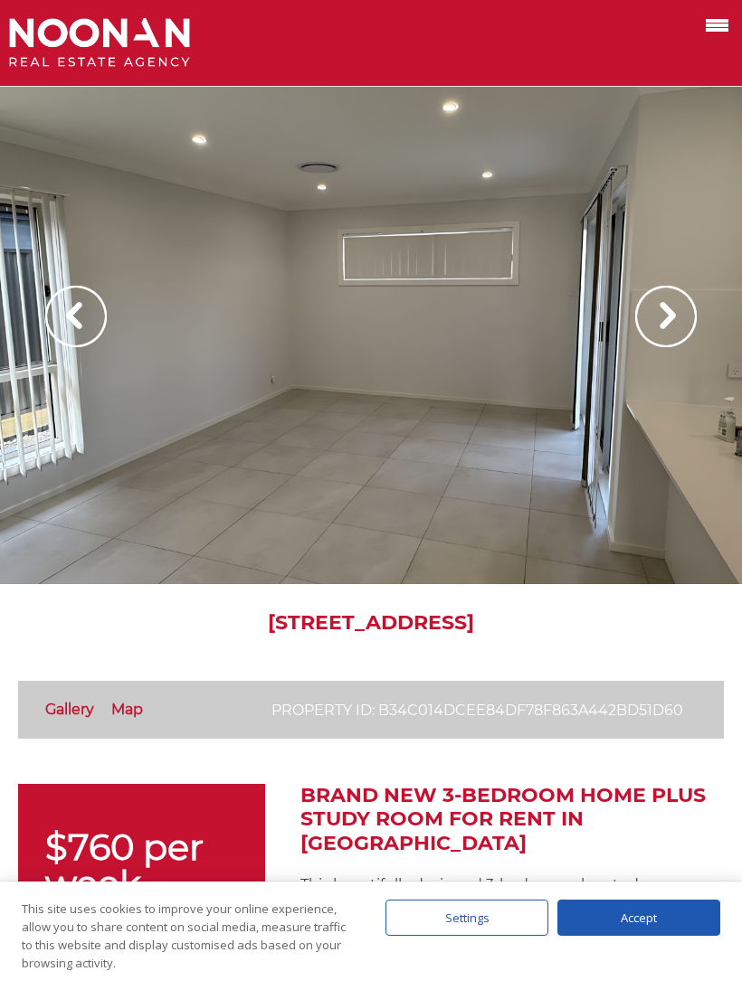
click at [689, 332] on img at bounding box center [666, 317] width 62 height 62
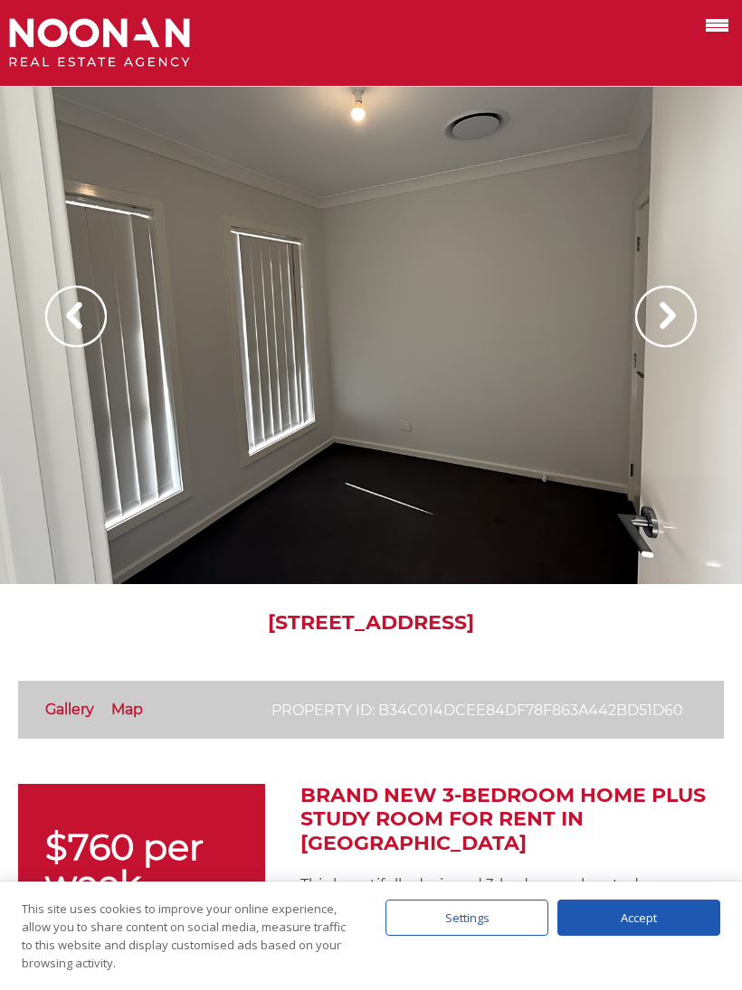
click at [677, 327] on img at bounding box center [666, 317] width 62 height 62
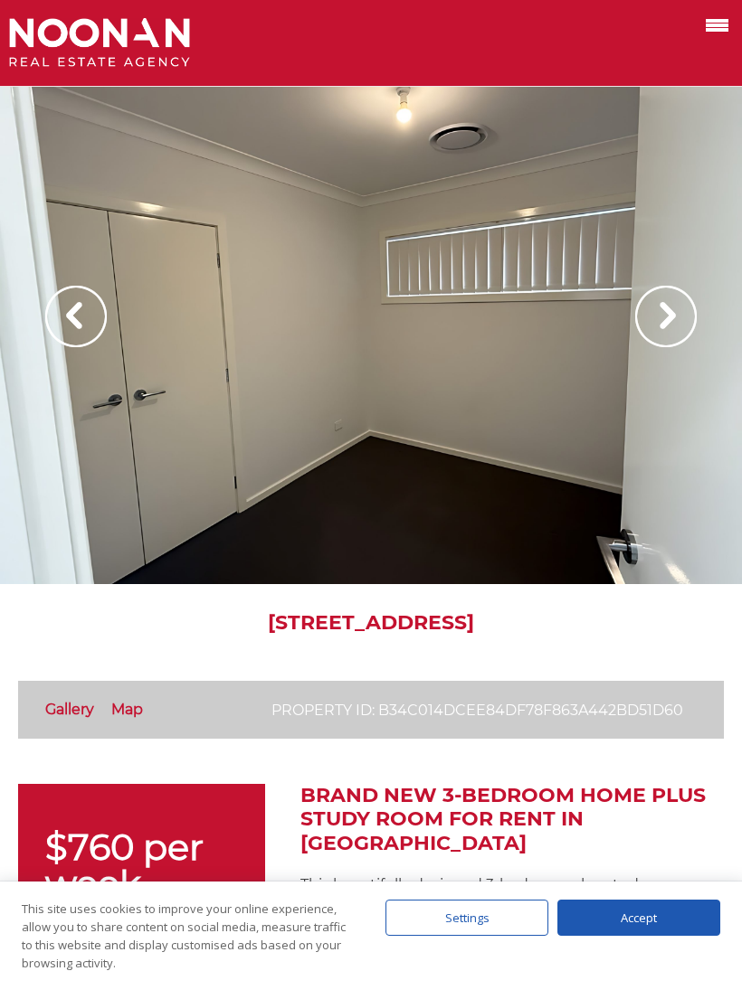
click at [696, 329] on img at bounding box center [666, 317] width 62 height 62
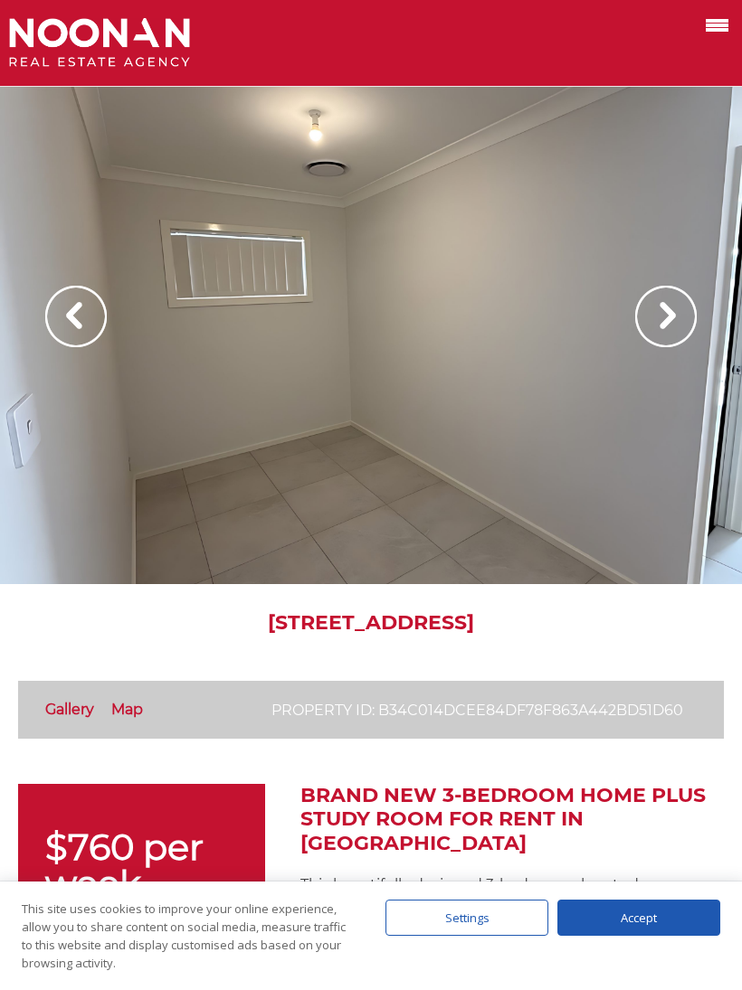
click at [690, 337] on img at bounding box center [666, 317] width 62 height 62
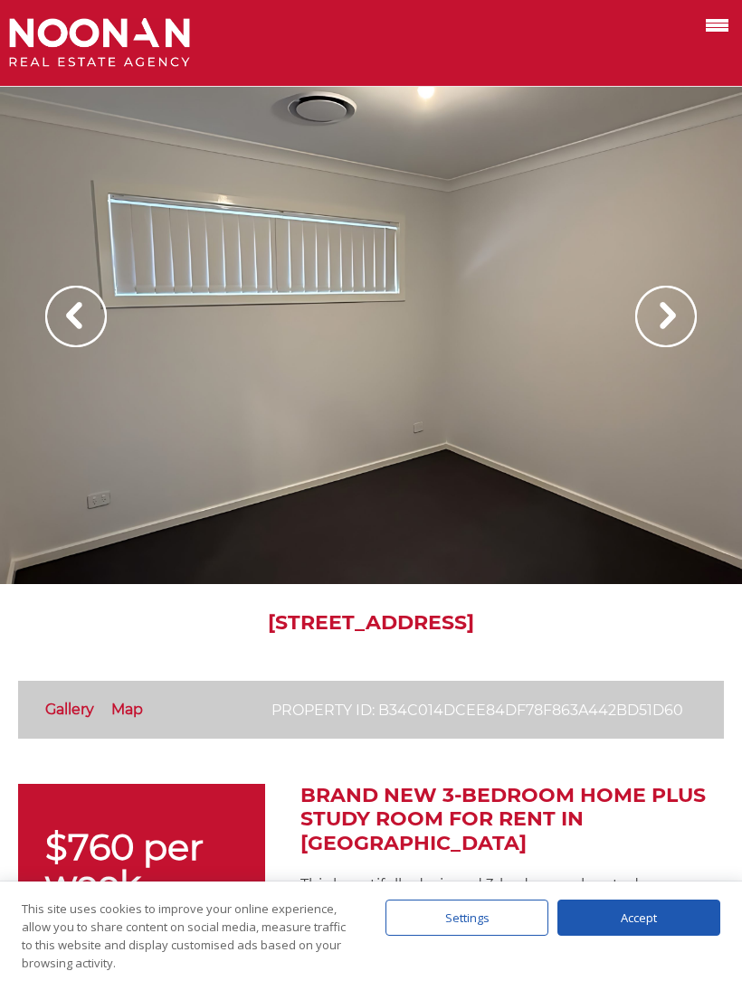
click at [683, 326] on img at bounding box center [666, 317] width 62 height 62
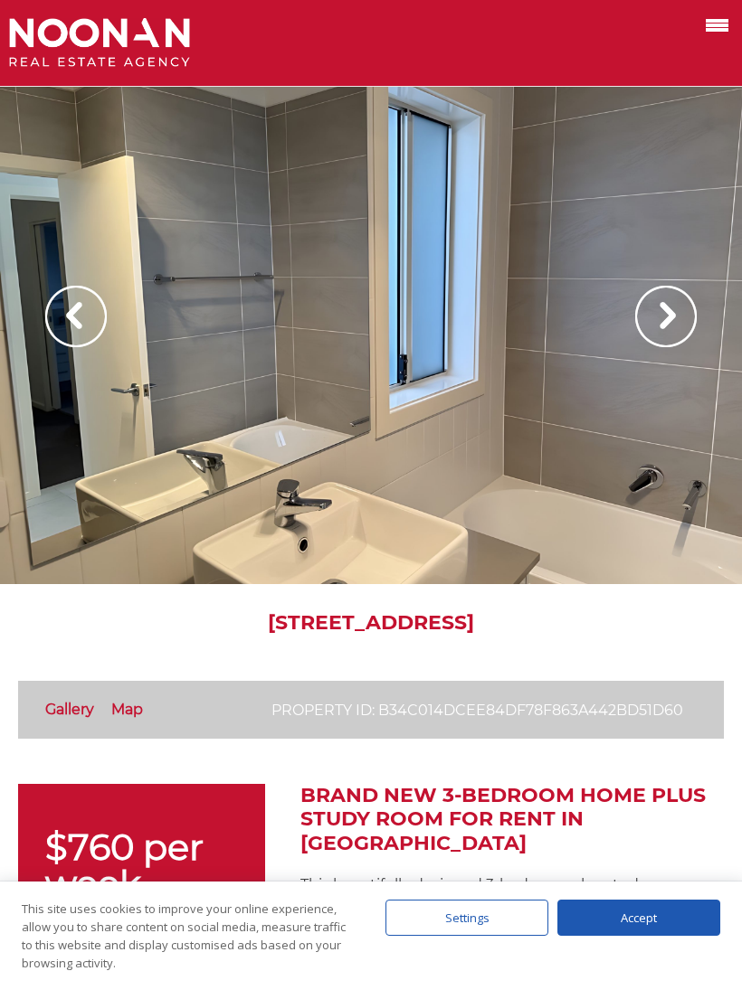
click at [667, 323] on img at bounding box center [666, 317] width 62 height 62
